Goal: Task Accomplishment & Management: Use online tool/utility

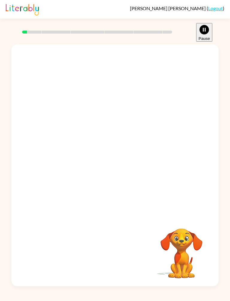
click at [214, 10] on link "Logout" at bounding box center [215, 8] width 15 height 6
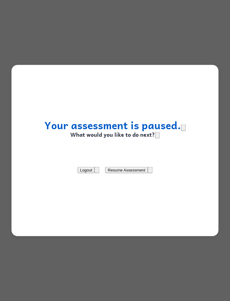
click at [81, 169] on button "Logout" at bounding box center [86, 170] width 17 height 6
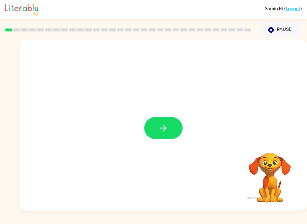
click at [174, 122] on button "button" at bounding box center [163, 128] width 38 height 22
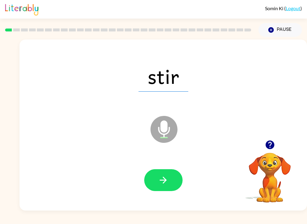
click at [168, 181] on icon "button" at bounding box center [163, 180] width 10 height 10
click at [160, 179] on icon "button" at bounding box center [163, 180] width 10 height 10
click at [166, 183] on icon "button" at bounding box center [163, 180] width 10 height 10
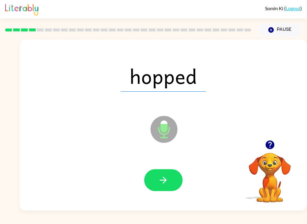
click at [165, 189] on button "button" at bounding box center [163, 180] width 38 height 22
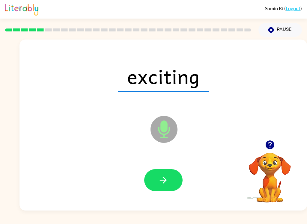
click at [165, 181] on icon "button" at bounding box center [163, 180] width 7 height 7
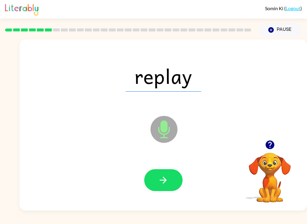
click at [167, 183] on icon "button" at bounding box center [163, 180] width 10 height 10
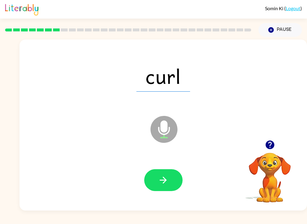
click at [170, 174] on button "button" at bounding box center [163, 180] width 38 height 22
click at [166, 181] on icon "button" at bounding box center [163, 180] width 10 height 10
click at [173, 184] on button "button" at bounding box center [163, 180] width 38 height 22
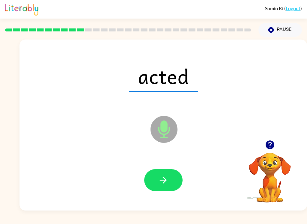
click at [169, 188] on button "button" at bounding box center [163, 180] width 38 height 22
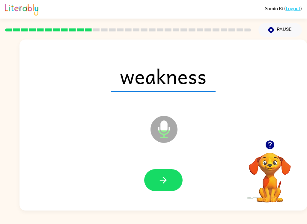
click at [169, 176] on button "button" at bounding box center [163, 180] width 38 height 22
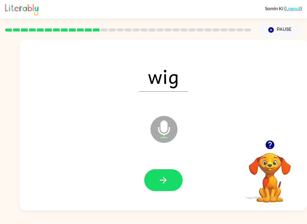
click at [168, 179] on icon "button" at bounding box center [163, 180] width 10 height 10
click at [172, 174] on button "button" at bounding box center [163, 180] width 38 height 22
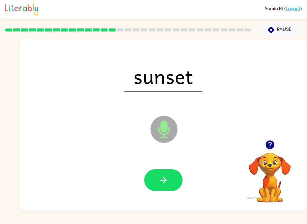
click at [171, 181] on button "button" at bounding box center [163, 180] width 38 height 22
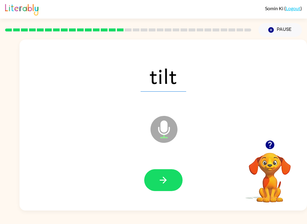
click at [168, 187] on button "button" at bounding box center [163, 180] width 38 height 22
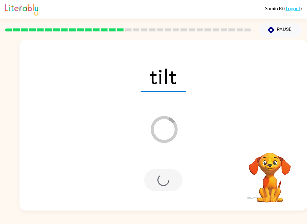
click at [209, 176] on div at bounding box center [162, 180] width 275 height 49
click at [210, 175] on div at bounding box center [162, 180] width 275 height 49
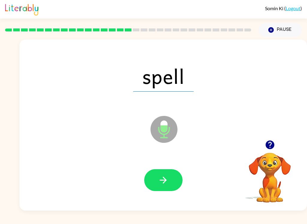
click at [171, 177] on button "button" at bounding box center [163, 180] width 38 height 22
click at [168, 184] on button "button" at bounding box center [163, 180] width 38 height 22
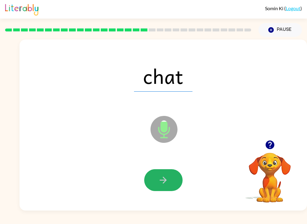
click at [172, 180] on button "button" at bounding box center [163, 180] width 38 height 22
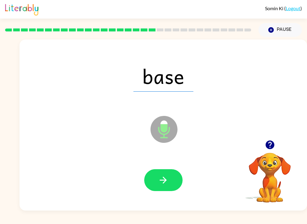
click at [167, 179] on icon "button" at bounding box center [163, 180] width 10 height 10
click at [172, 185] on button "button" at bounding box center [163, 180] width 38 height 22
click at [171, 182] on button "button" at bounding box center [163, 180] width 38 height 22
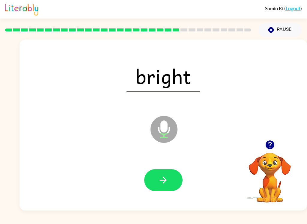
click at [169, 188] on button "button" at bounding box center [163, 180] width 38 height 22
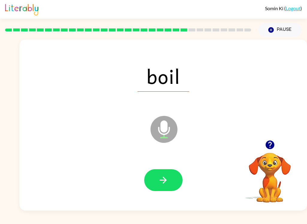
click at [170, 183] on button "button" at bounding box center [163, 180] width 38 height 22
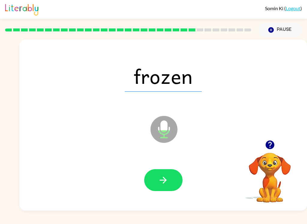
click at [171, 181] on button "button" at bounding box center [163, 180] width 38 height 22
click at [168, 186] on button "button" at bounding box center [163, 180] width 38 height 22
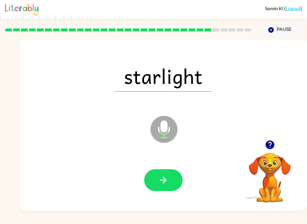
click at [163, 191] on button "button" at bounding box center [163, 180] width 38 height 22
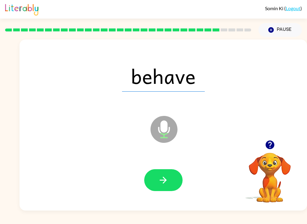
click at [165, 180] on icon "button" at bounding box center [163, 180] width 7 height 7
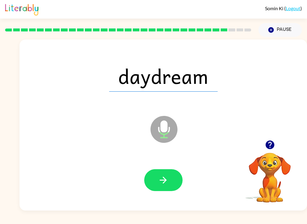
click at [167, 180] on icon "button" at bounding box center [163, 180] width 10 height 10
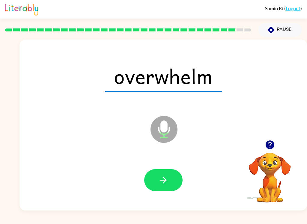
click at [163, 180] on icon "button" at bounding box center [163, 180] width 7 height 7
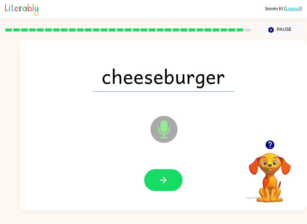
click at [165, 183] on icon "button" at bounding box center [163, 180] width 10 height 10
